Goal: Use online tool/utility: Utilize a website feature to perform a specific function

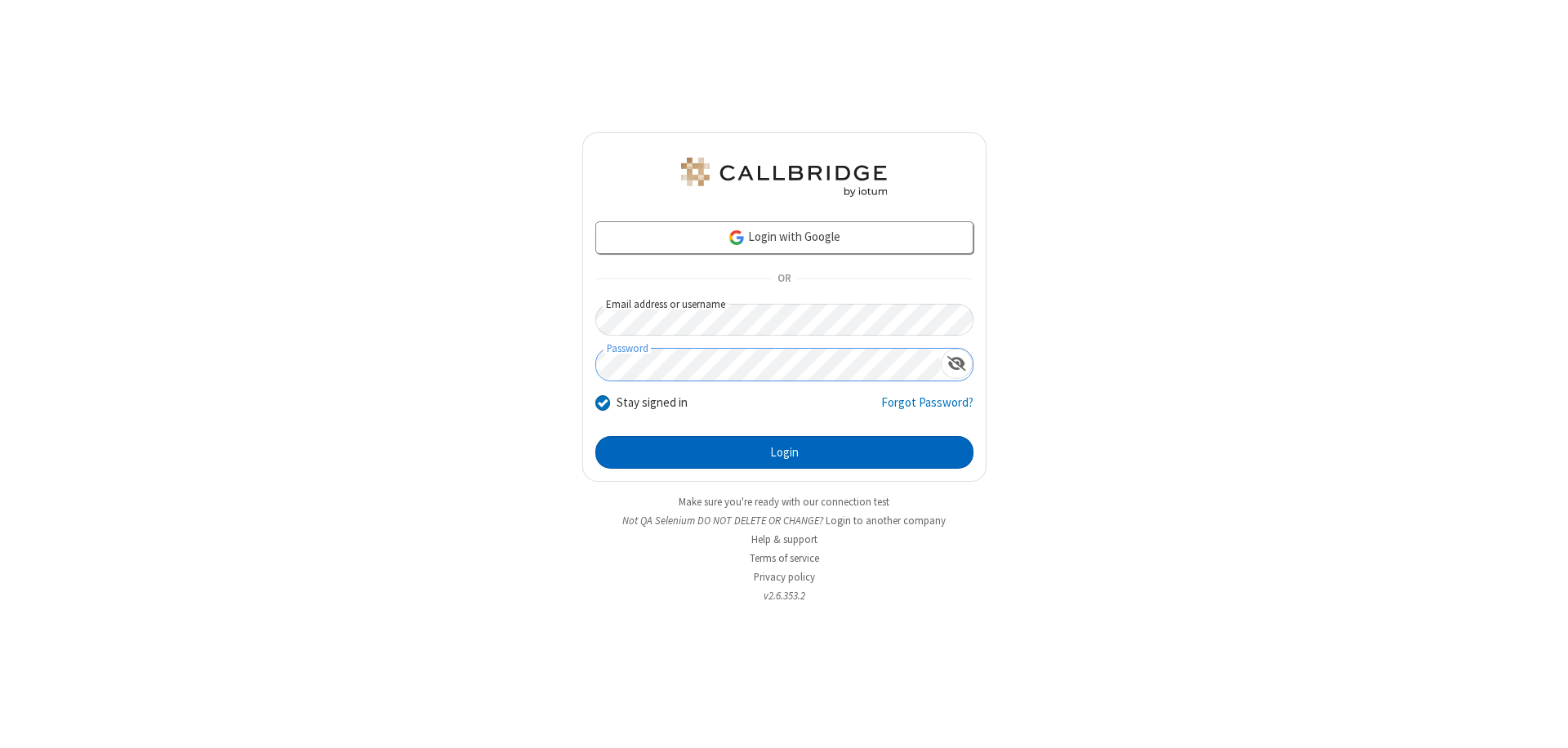
click at [784, 452] on button "Login" at bounding box center [784, 453] width 379 height 33
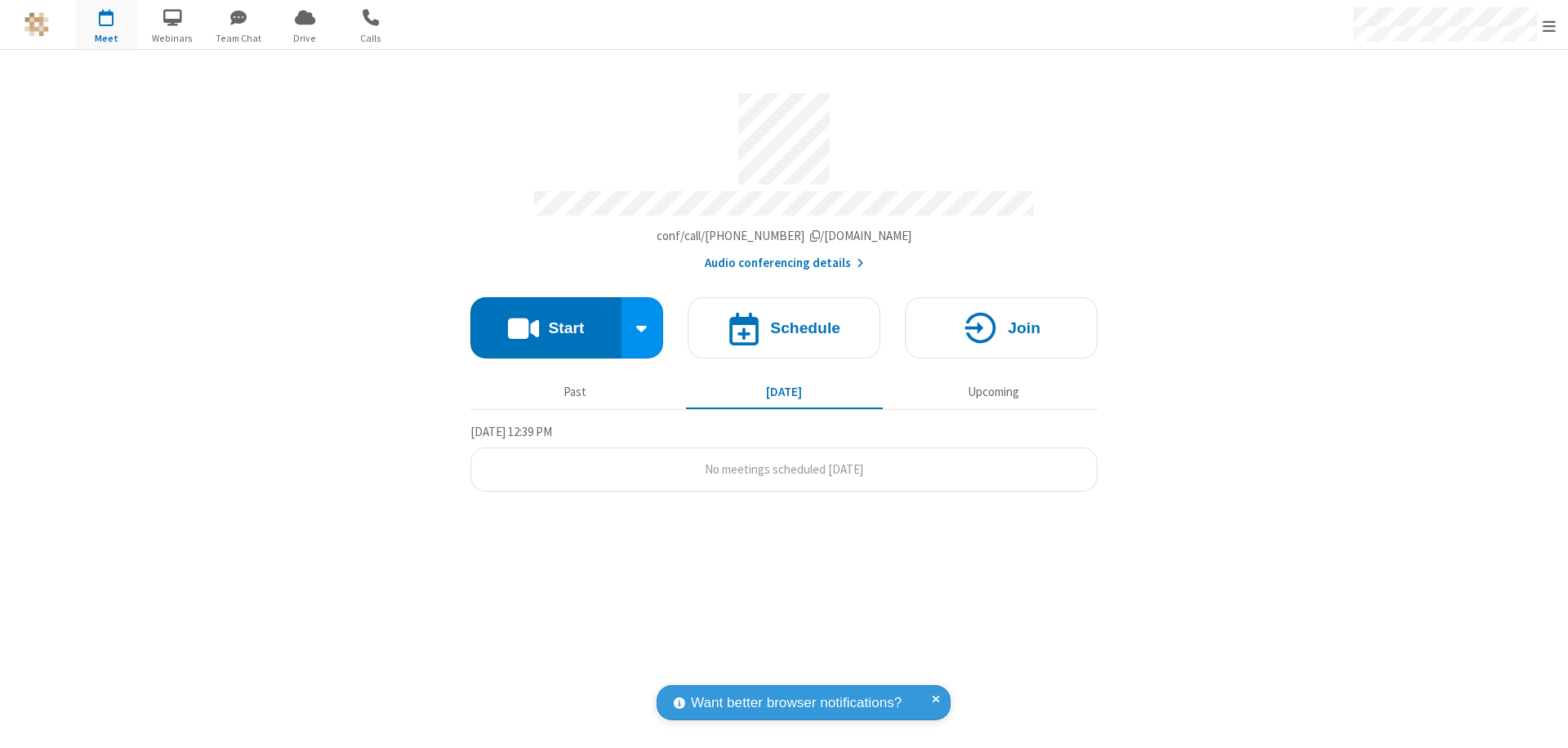
click at [546, 320] on button "Start" at bounding box center [546, 327] width 151 height 61
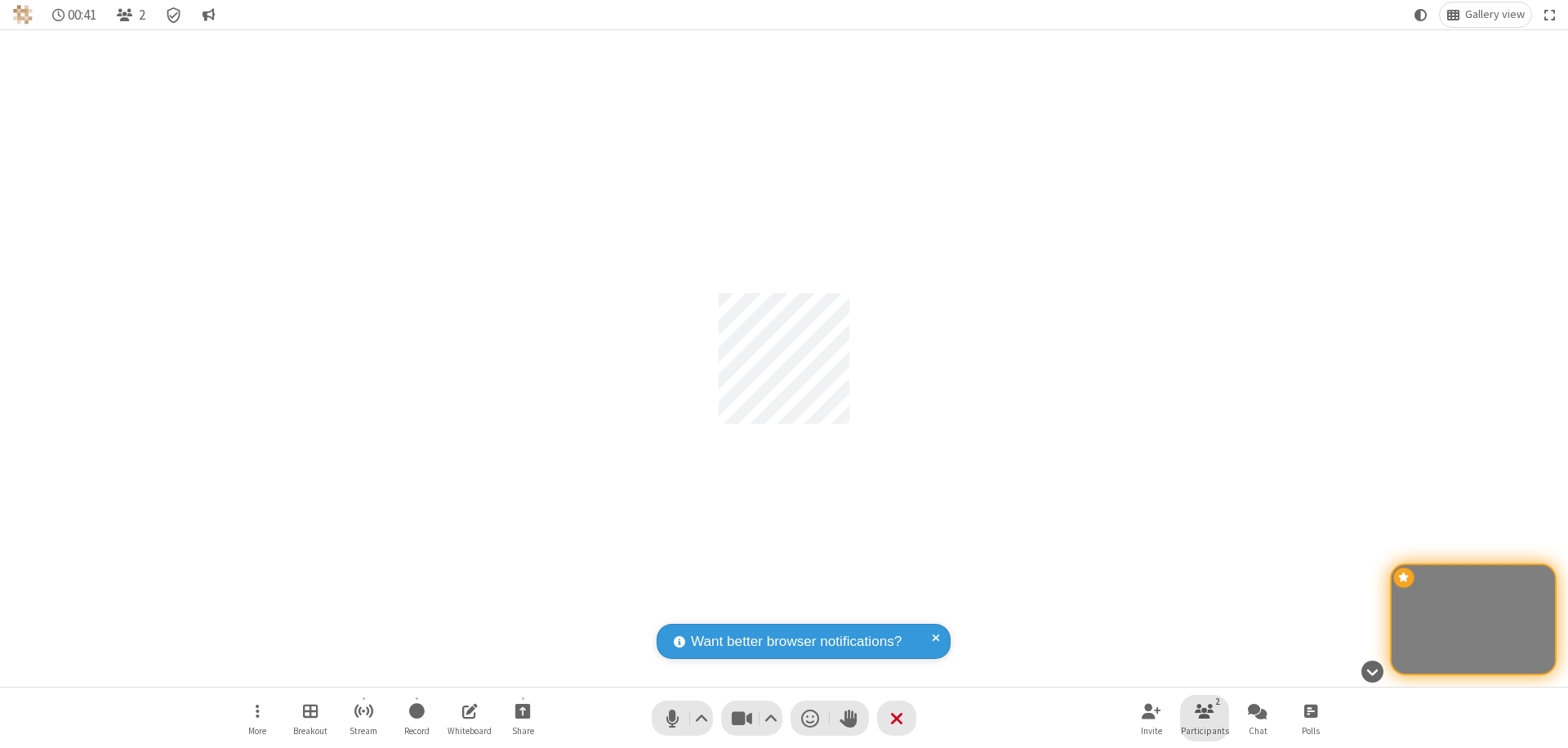
click at [1205, 730] on span "Participants" at bounding box center [1205, 730] width 49 height 10
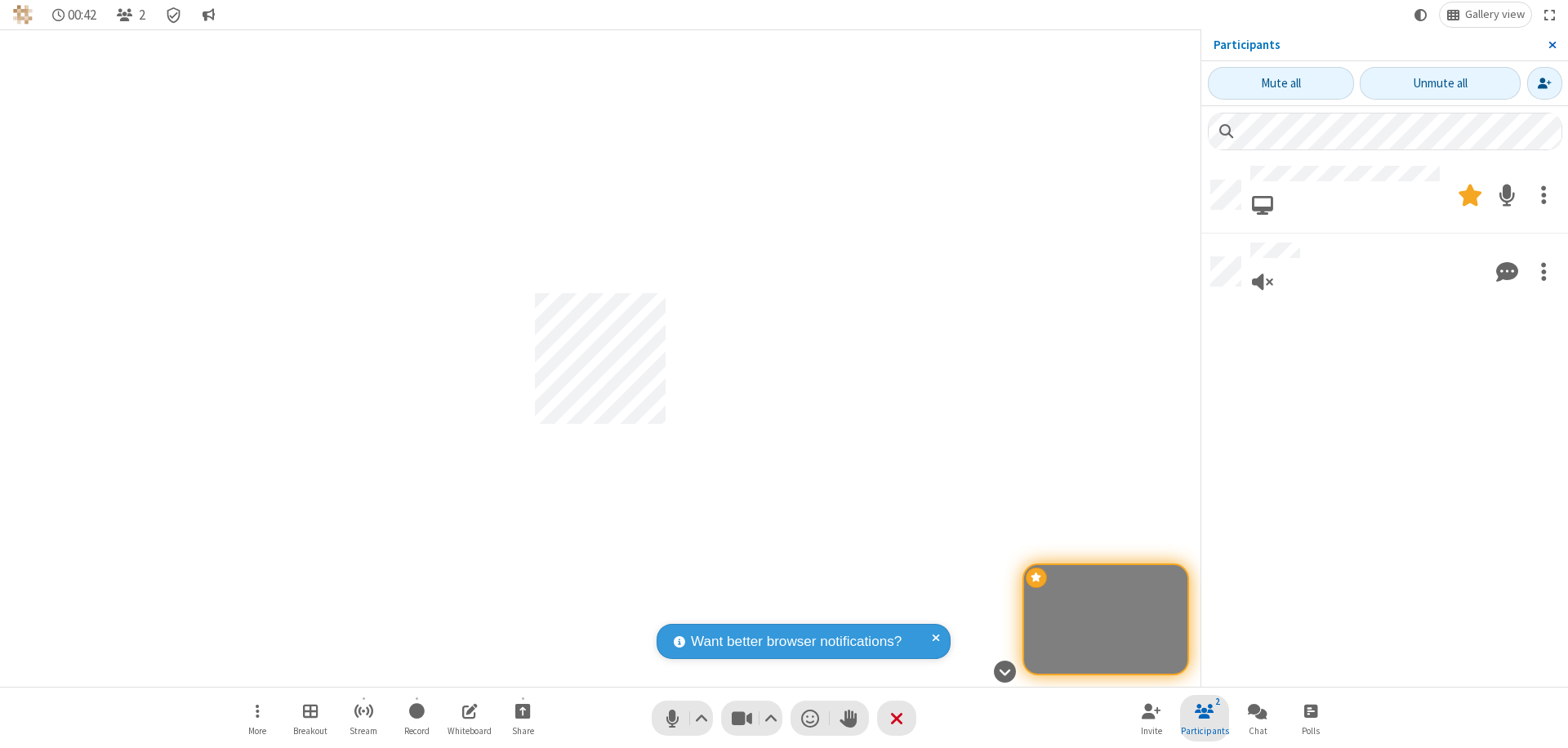
click at [1552, 45] on span "Close sidebar" at bounding box center [1552, 44] width 8 height 13
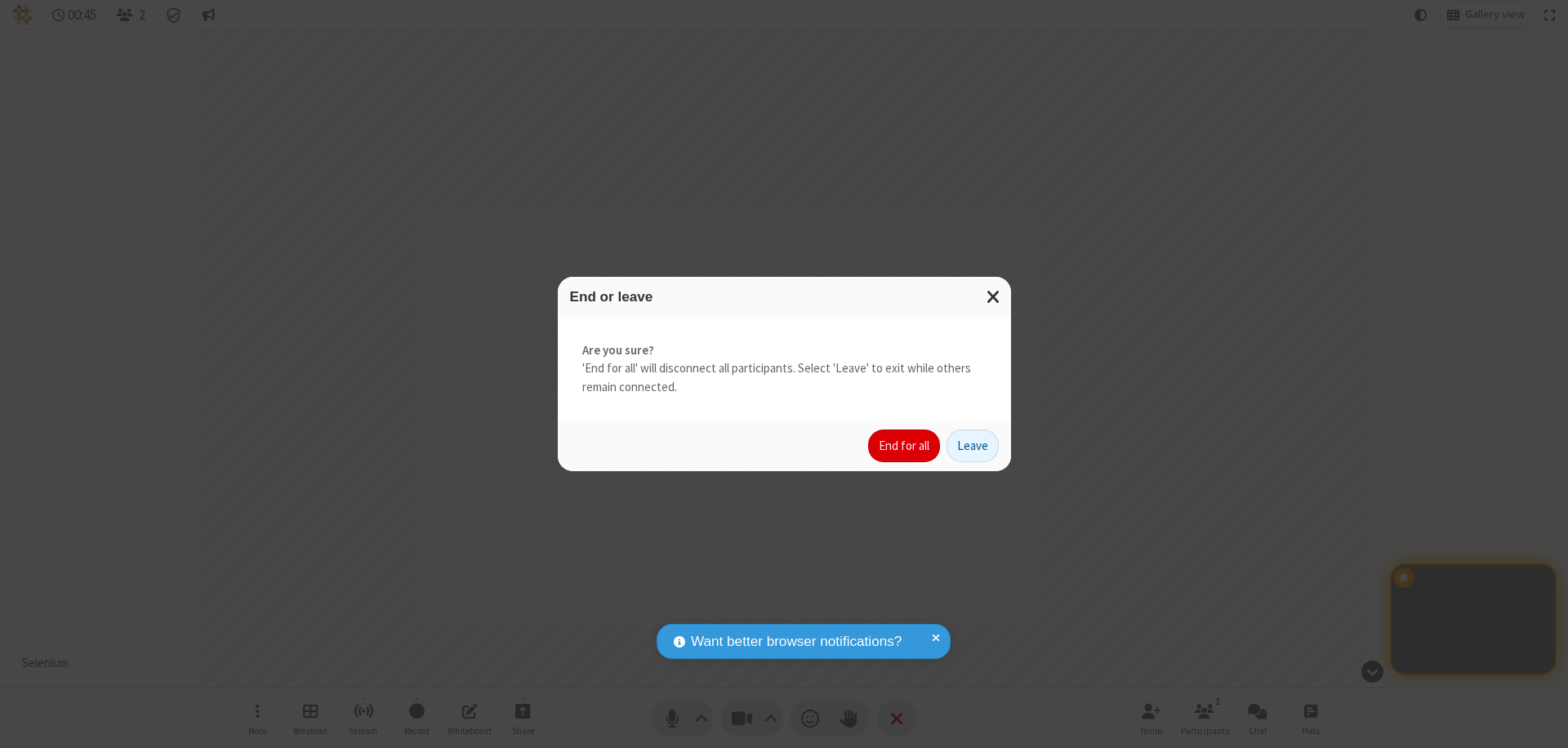
click at [905, 446] on button "End for all" at bounding box center [904, 446] width 72 height 33
